Goal: Task Accomplishment & Management: Use online tool/utility

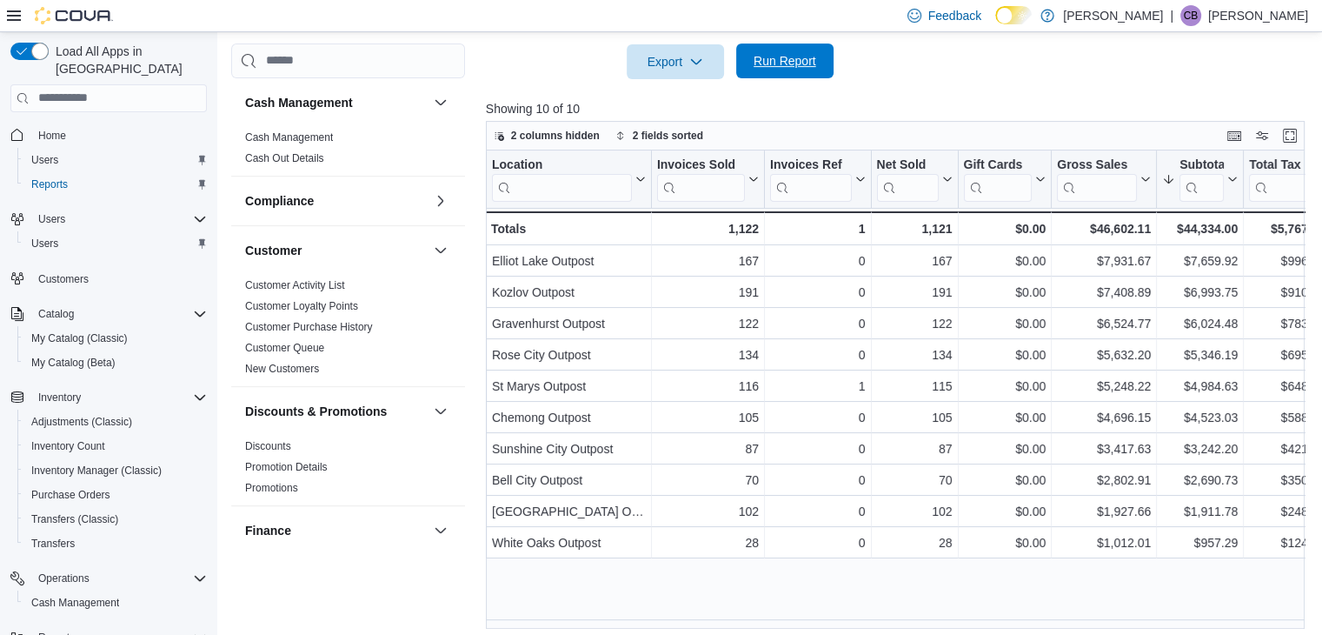
scroll to position [1170, 0]
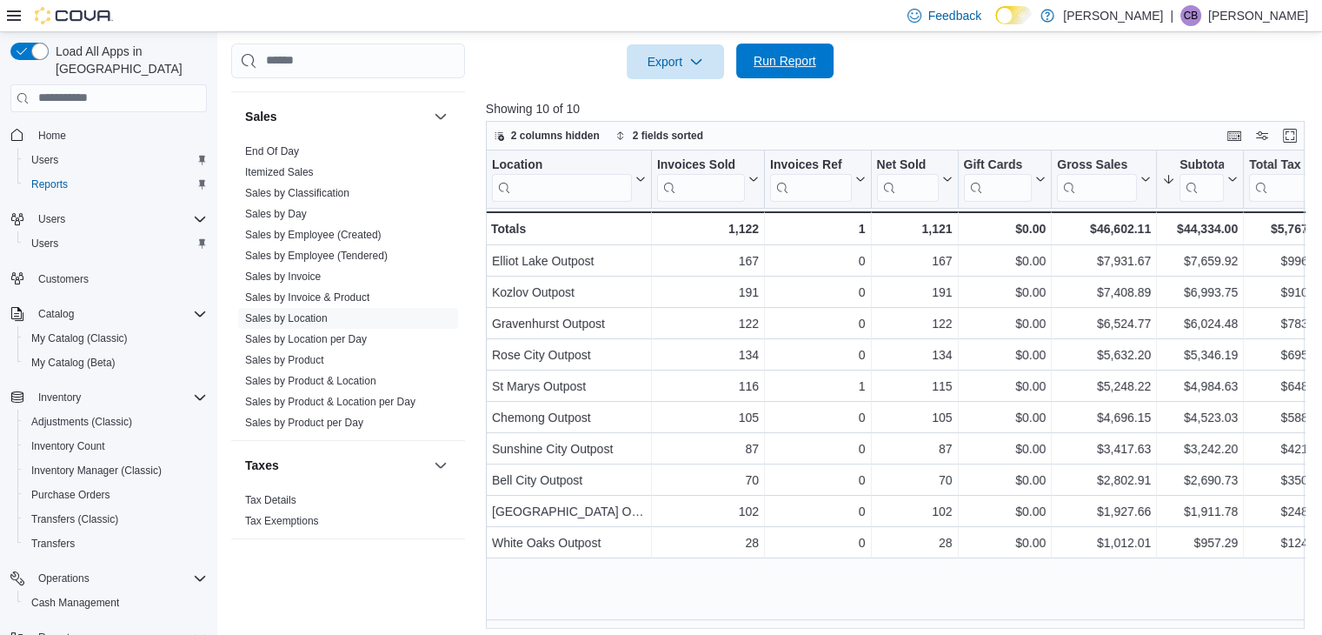
click at [782, 65] on span "Run Report" at bounding box center [785, 60] width 63 height 17
click at [256, 148] on link "End Of Day" at bounding box center [272, 151] width 54 height 12
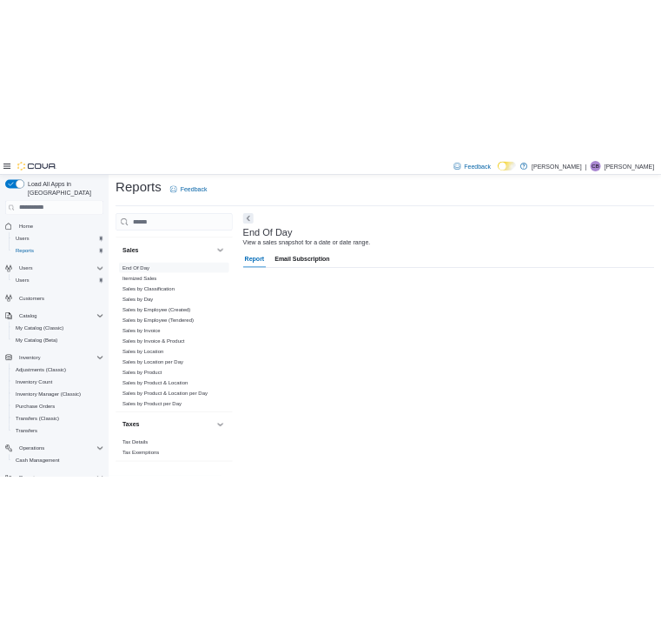
scroll to position [6, 0]
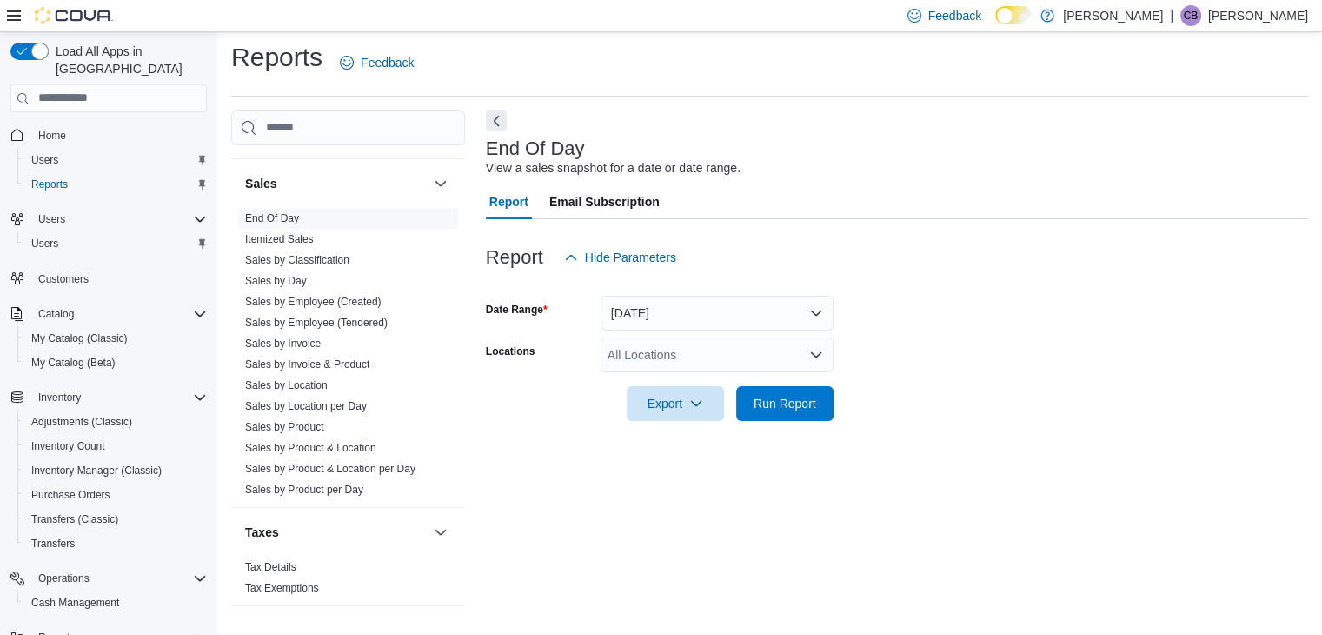
click at [768, 359] on div "All Locations" at bounding box center [717, 354] width 233 height 35
type input "***"
click at [771, 382] on div "Gravenhurst Outpost" at bounding box center [717, 383] width 212 height 17
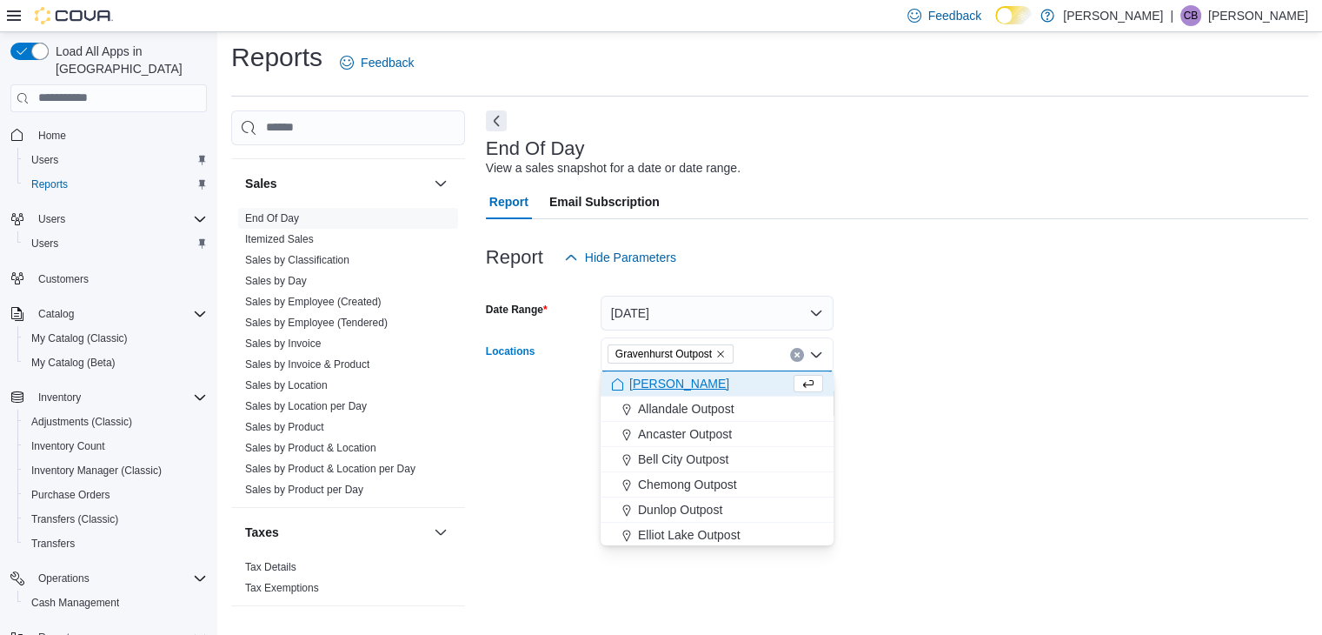
click at [946, 372] on div at bounding box center [897, 379] width 822 height 14
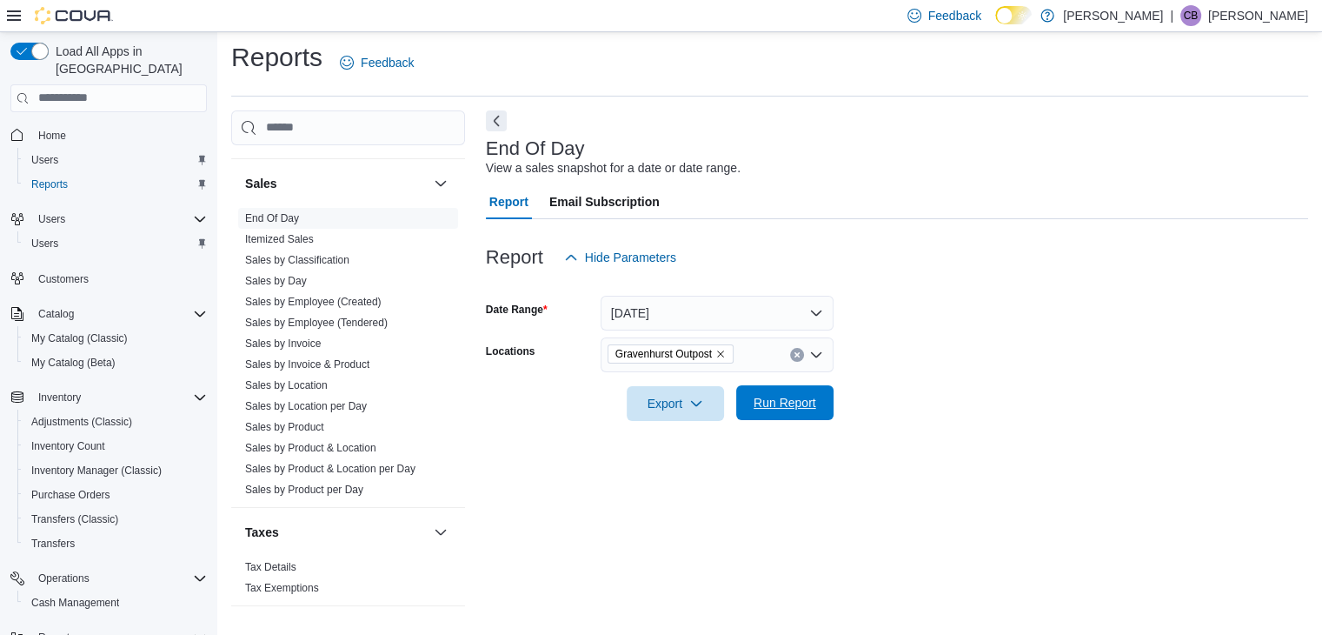
click at [781, 415] on span "Run Report" at bounding box center [785, 402] width 76 height 35
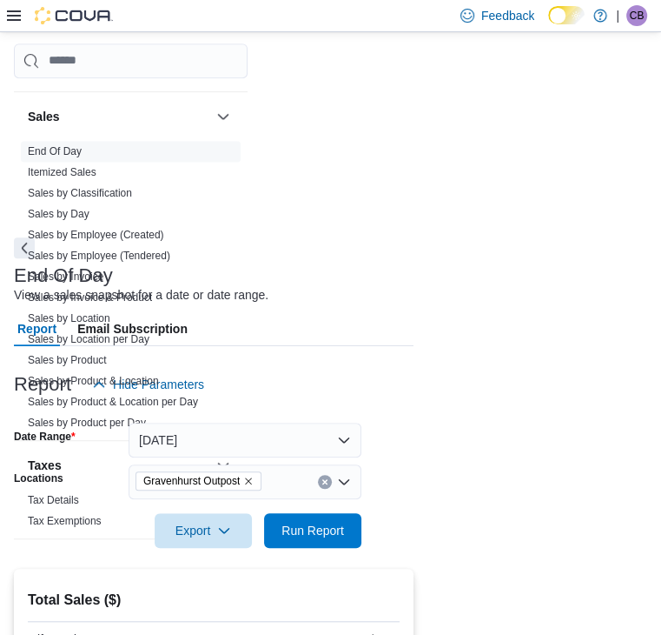
scroll to position [441, 0]
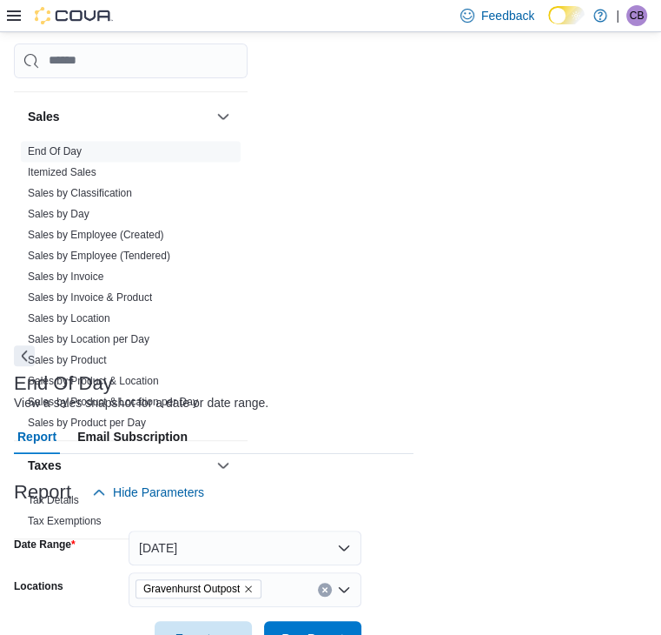
scroll to position [295, 0]
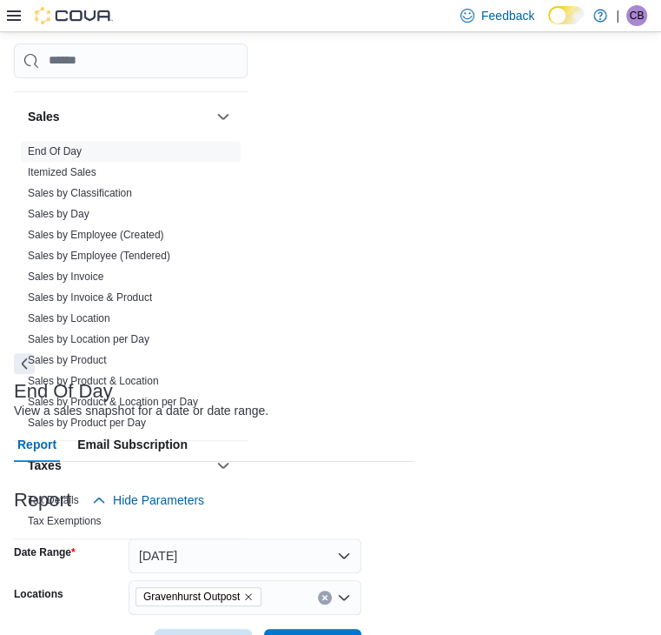
click at [351, 628] on span "Run Report" at bounding box center [313, 645] width 76 height 35
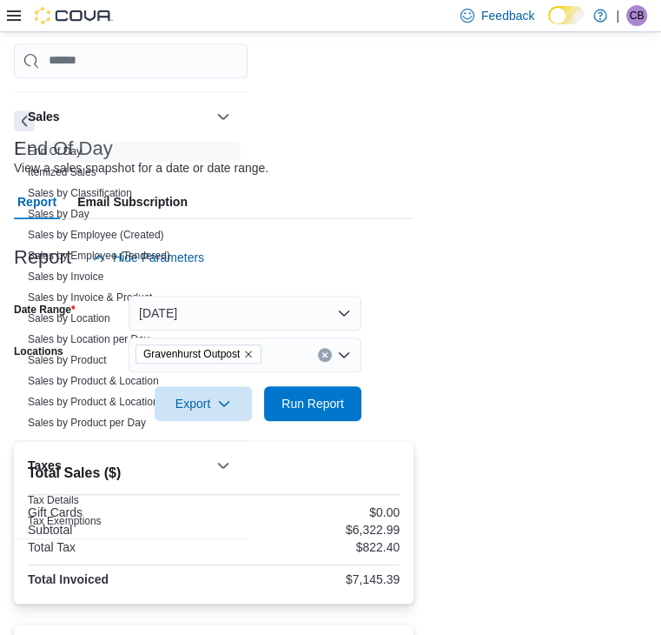
scroll to position [548, 0]
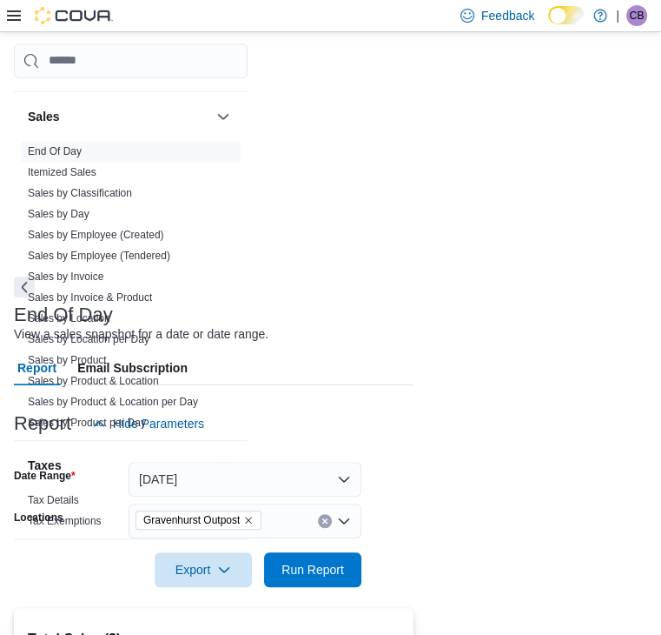
scroll to position [369, 0]
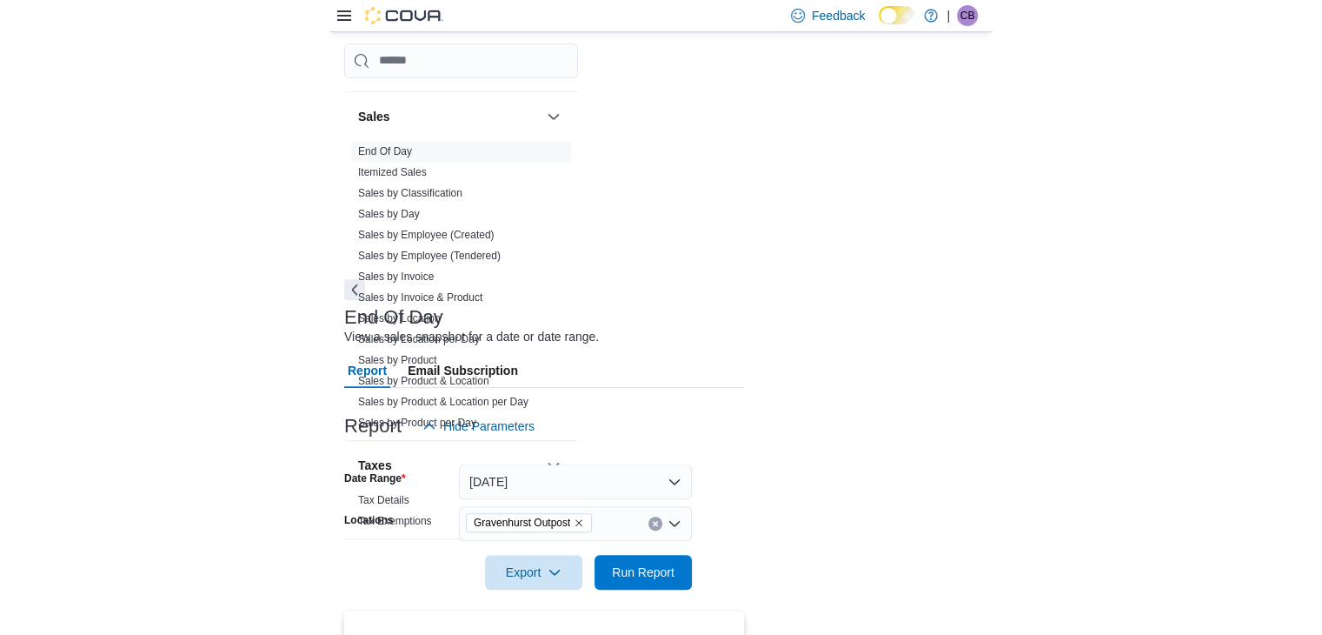
scroll to position [362, 0]
